Goal: Task Accomplishment & Management: Use online tool/utility

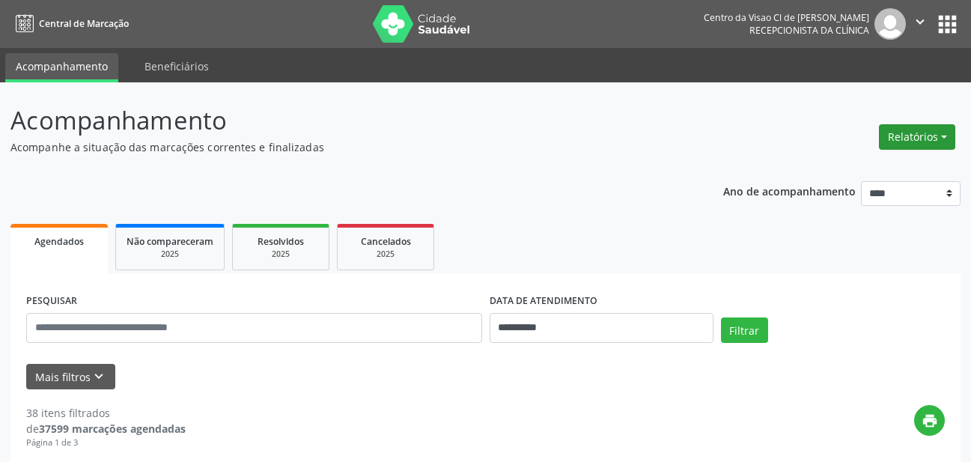
click at [938, 134] on button "Relatórios" at bounding box center [917, 136] width 76 height 25
click at [867, 165] on link "Agendamentos" at bounding box center [875, 169] width 161 height 21
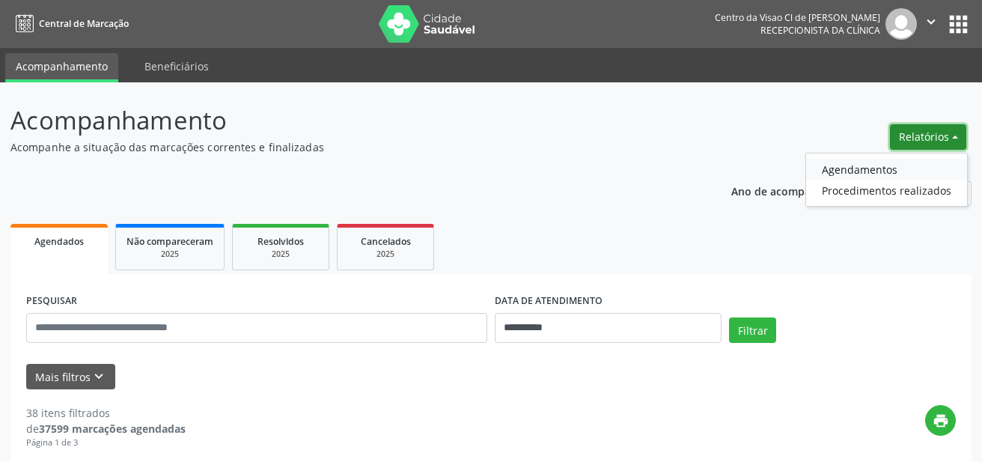
select select "*"
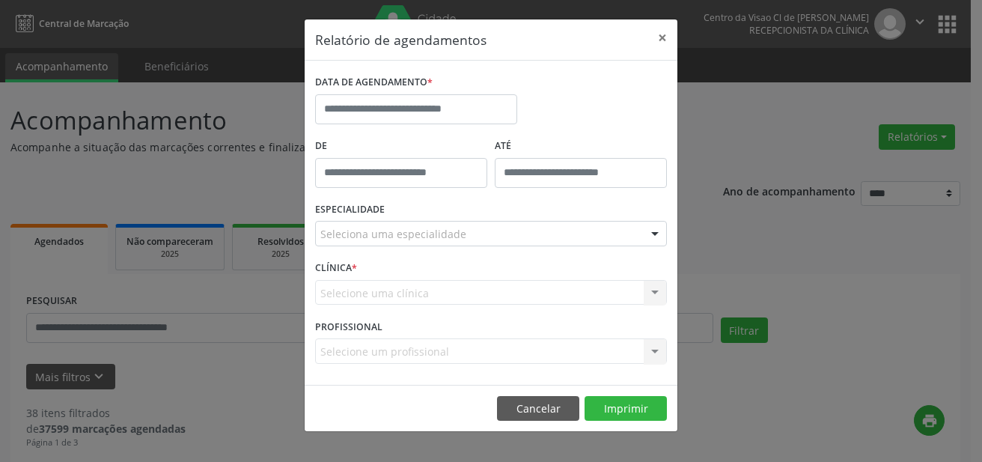
click at [389, 92] on label "DATA DE AGENDAMENTO *" at bounding box center [374, 82] width 118 height 23
click at [377, 115] on input "text" at bounding box center [416, 109] width 202 height 30
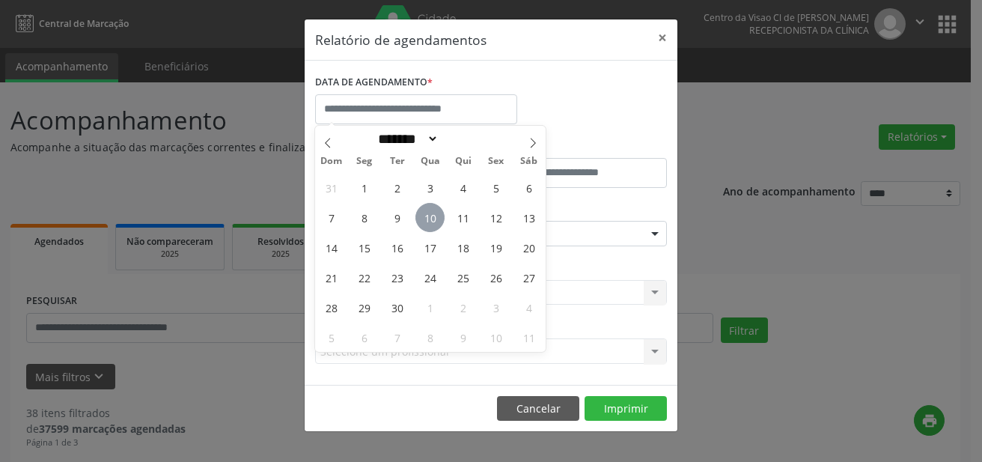
click at [427, 225] on span "10" at bounding box center [430, 217] width 29 height 29
type input "**********"
click at [430, 214] on span "10" at bounding box center [430, 217] width 29 height 29
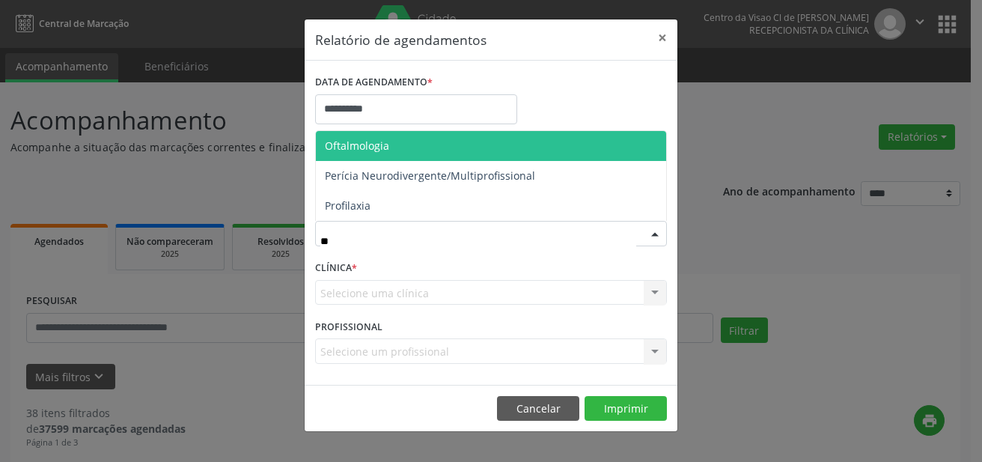
type input "***"
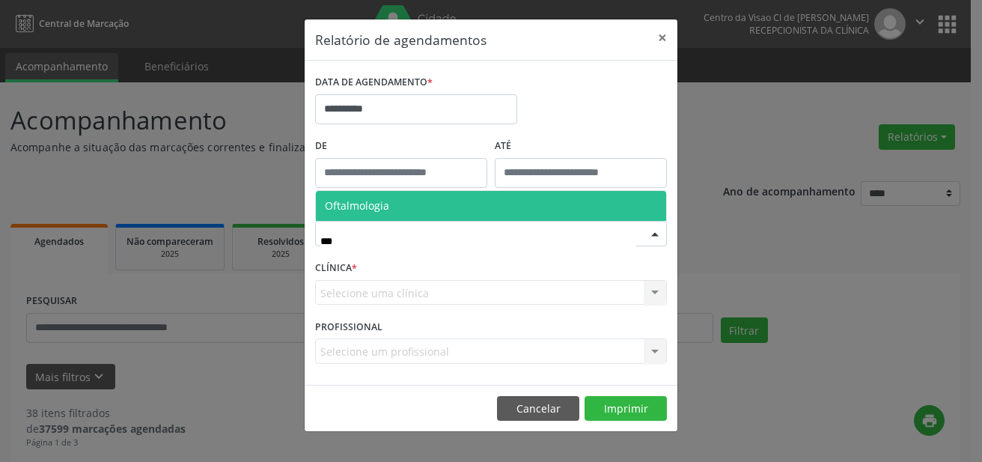
click at [398, 212] on span "Oftalmologia" at bounding box center [491, 206] width 350 height 30
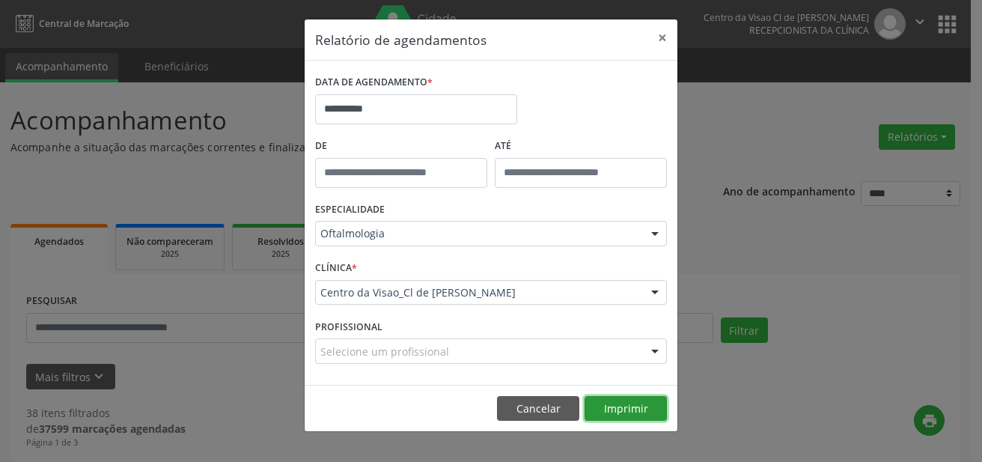
click at [627, 404] on button "Imprimir" at bounding box center [626, 408] width 82 height 25
click at [663, 42] on button "×" at bounding box center [663, 37] width 30 height 37
